Goal: Information Seeking & Learning: Find specific fact

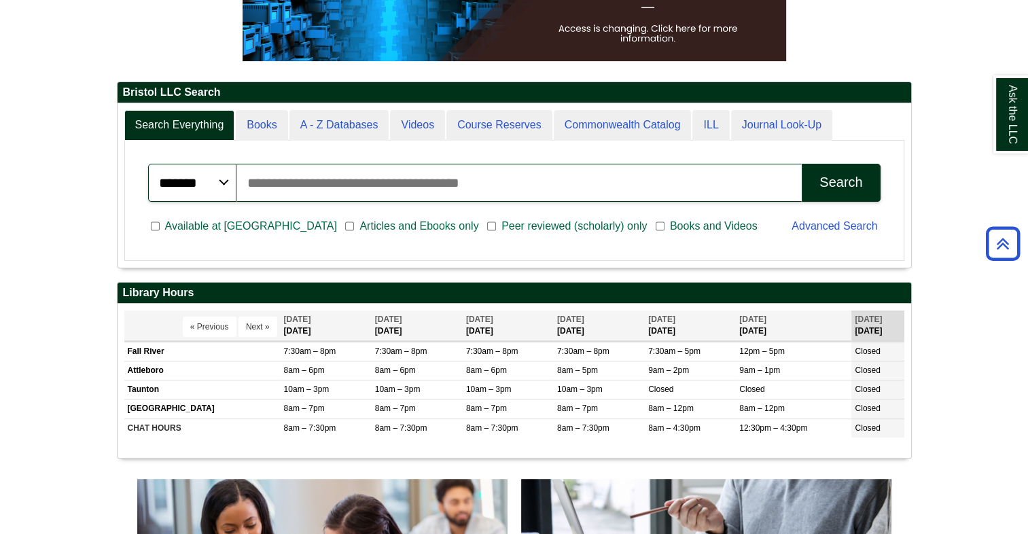
scroll to position [272, 0]
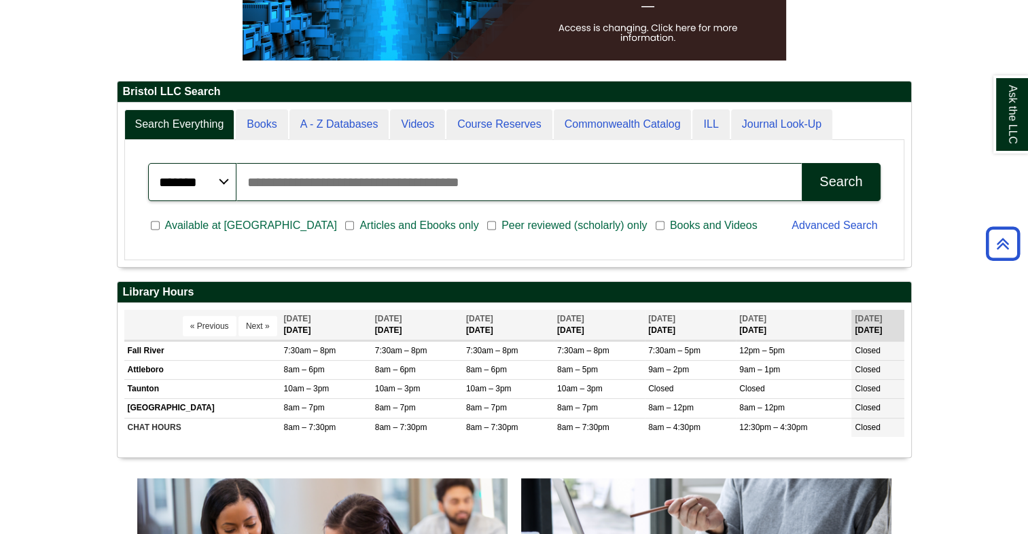
click at [430, 184] on input "Search articles, books, journals & more" at bounding box center [520, 182] width 566 height 38
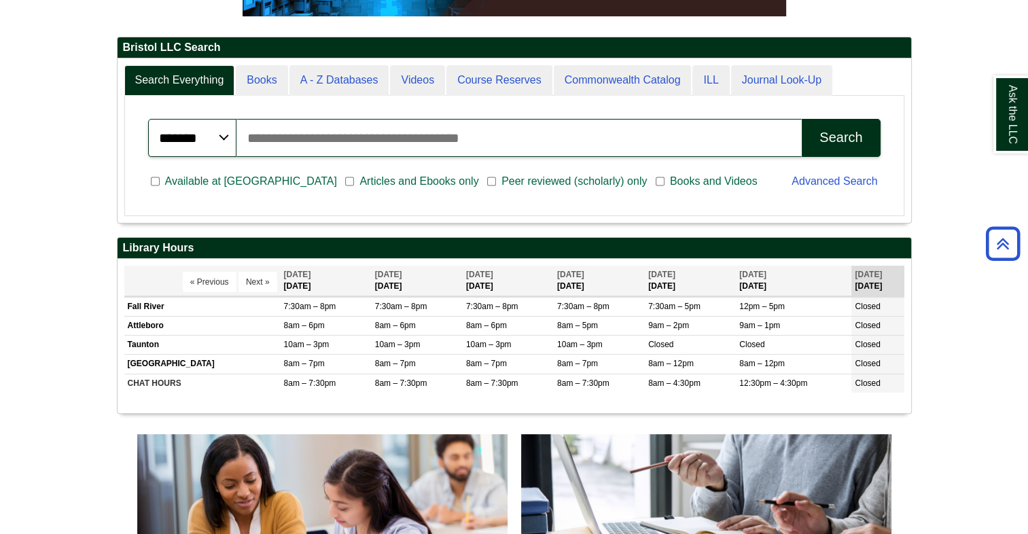
scroll to position [340, 0]
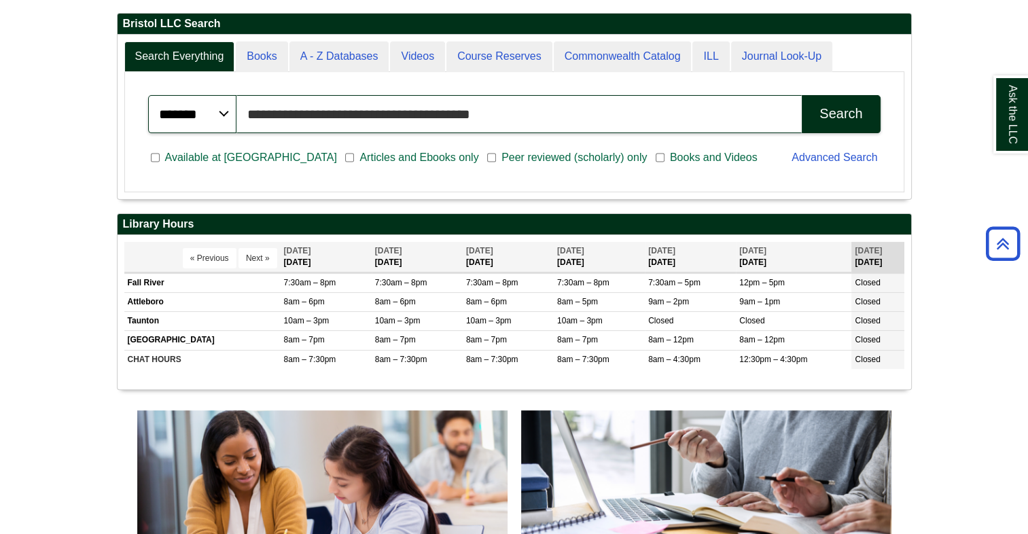
type input "**********"
click at [834, 116] on div "Search" at bounding box center [841, 114] width 43 height 16
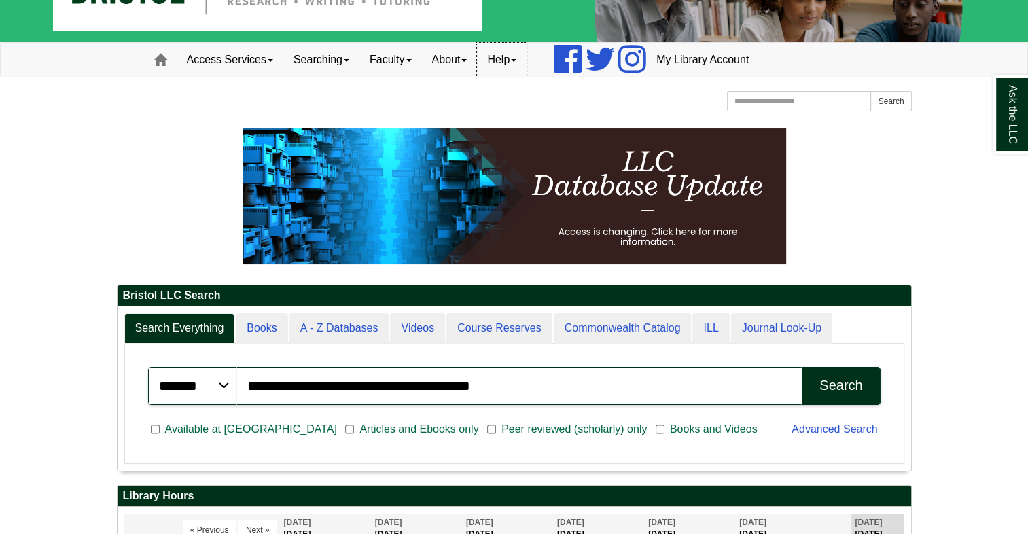
scroll to position [0, 0]
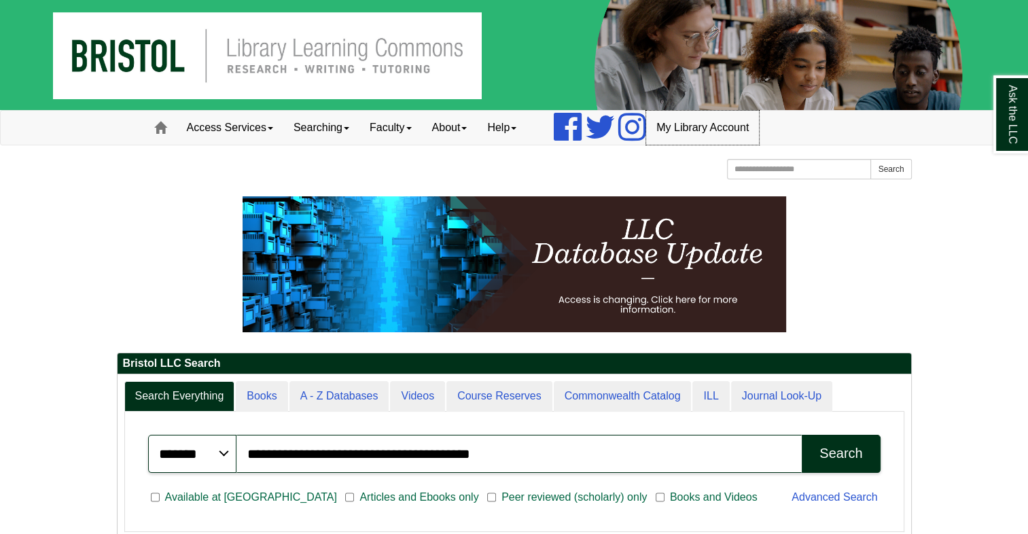
click at [684, 130] on link "My Library Account" at bounding box center [702, 128] width 113 height 34
click at [258, 124] on link "Access Services" at bounding box center [230, 128] width 107 height 34
click at [316, 133] on link "Searching" at bounding box center [321, 128] width 76 height 34
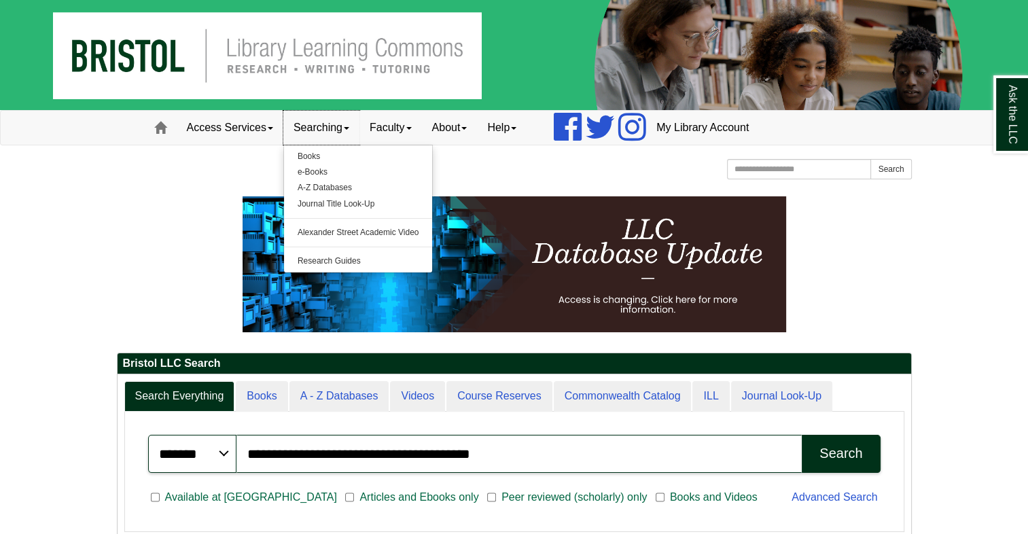
click at [325, 131] on link "Searching" at bounding box center [321, 128] width 76 height 34
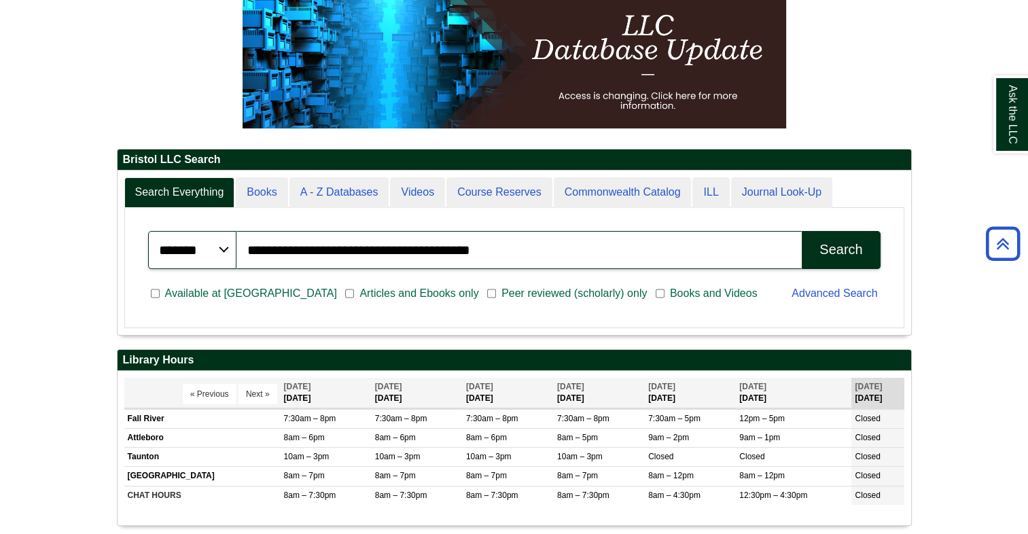
scroll to position [163, 794]
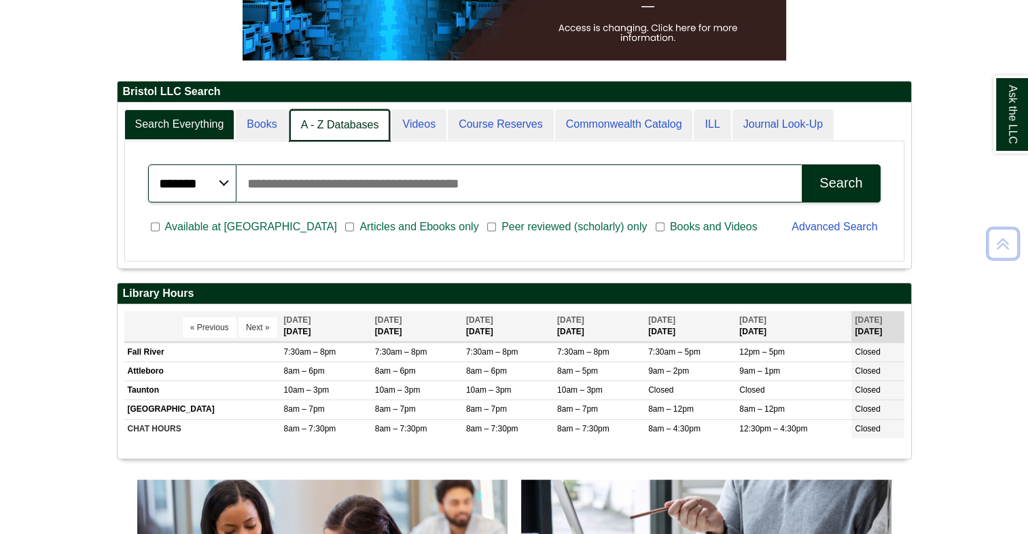
scroll to position [164, 794]
click at [332, 124] on link "A - Z Databases" at bounding box center [340, 125] width 101 height 32
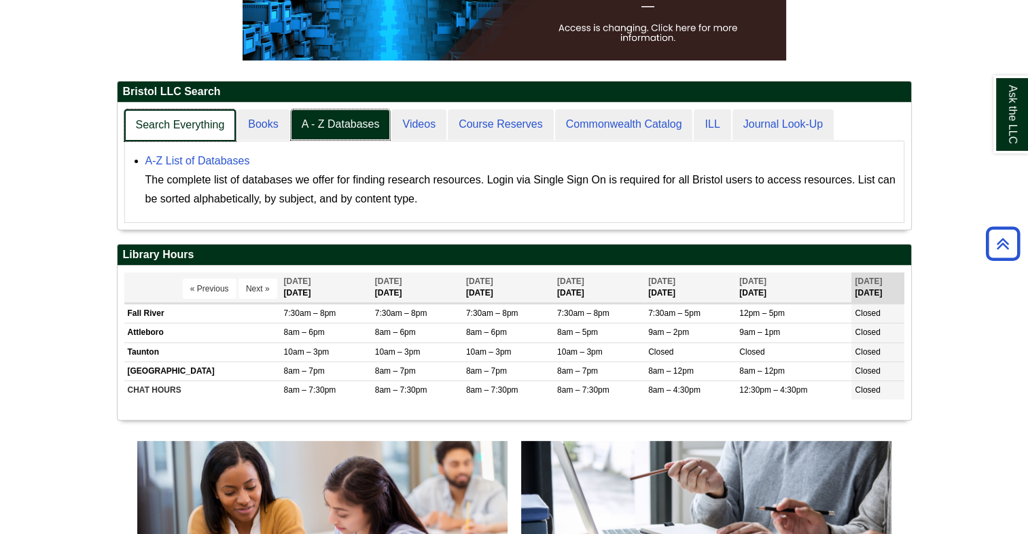
scroll to position [126, 794]
click at [196, 134] on link "Search Everything" at bounding box center [180, 125] width 112 height 32
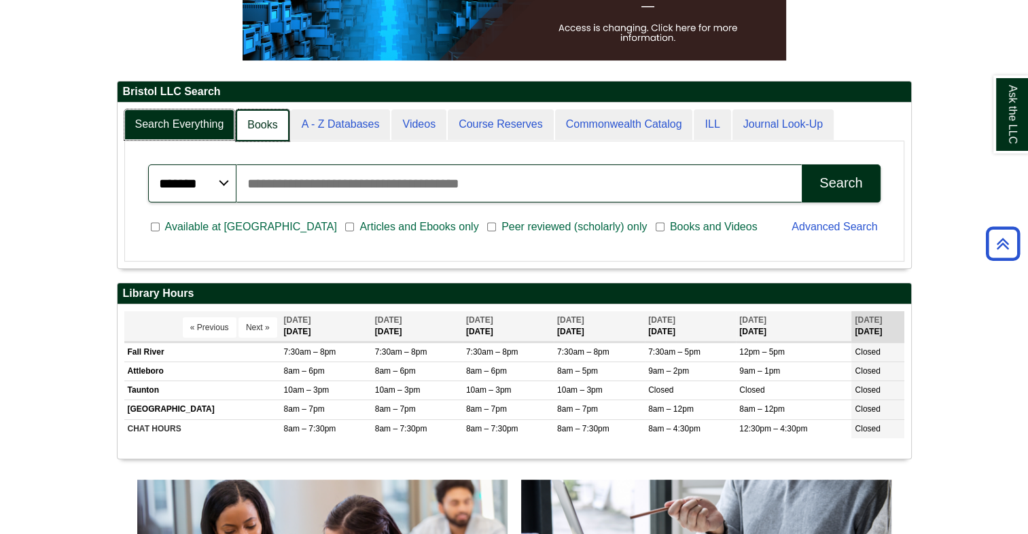
scroll to position [164, 794]
click at [351, 117] on link "A - Z Databases" at bounding box center [340, 125] width 101 height 32
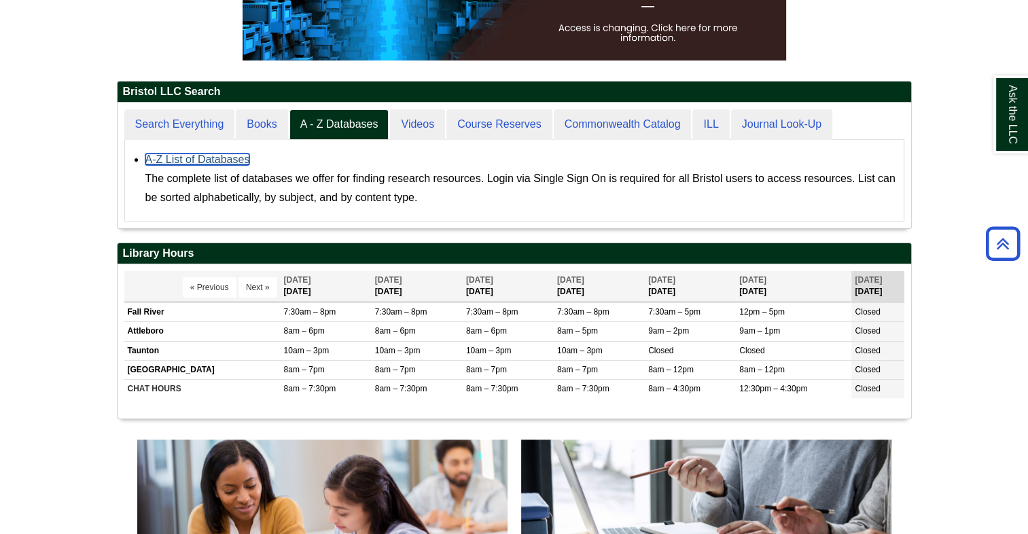
click at [213, 156] on link "A-Z List of Databases" at bounding box center [197, 160] width 105 height 12
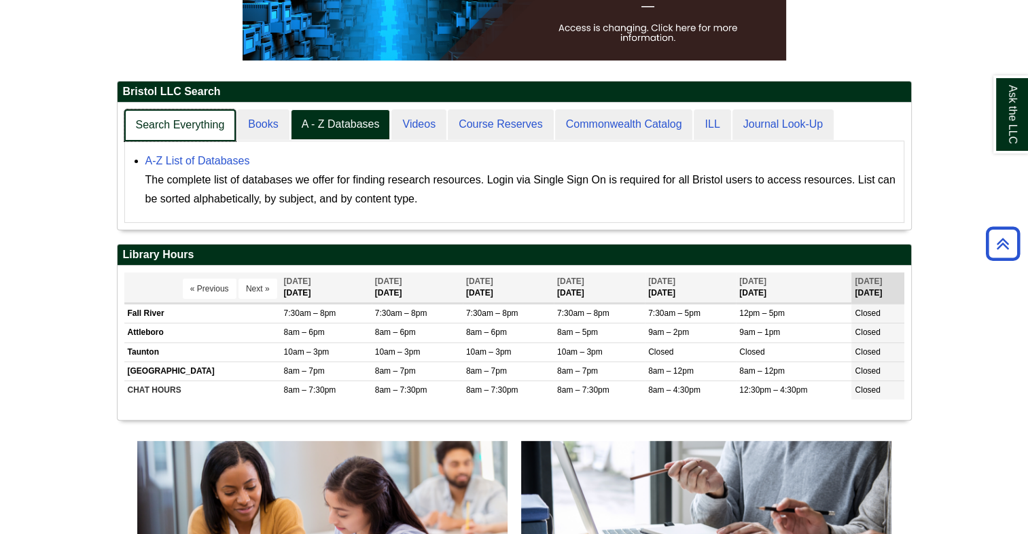
click at [185, 126] on link "Search Everything" at bounding box center [180, 125] width 112 height 32
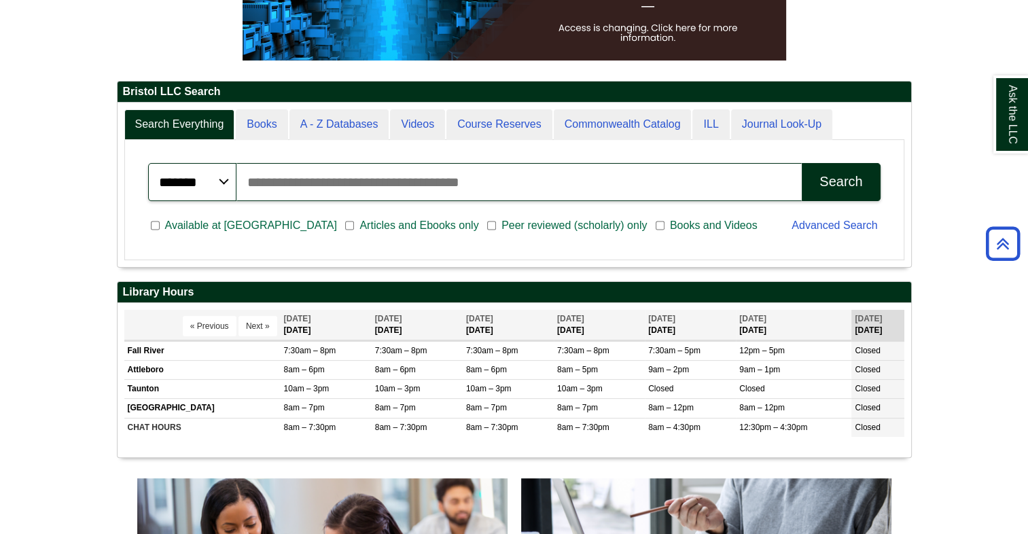
click at [466, 186] on input "Search articles, books, journals & more" at bounding box center [520, 182] width 566 height 38
click at [337, 190] on input "*********" at bounding box center [520, 182] width 566 height 38
type input "**********"
click at [834, 179] on div "Search" at bounding box center [841, 182] width 43 height 16
